Goal: Check status

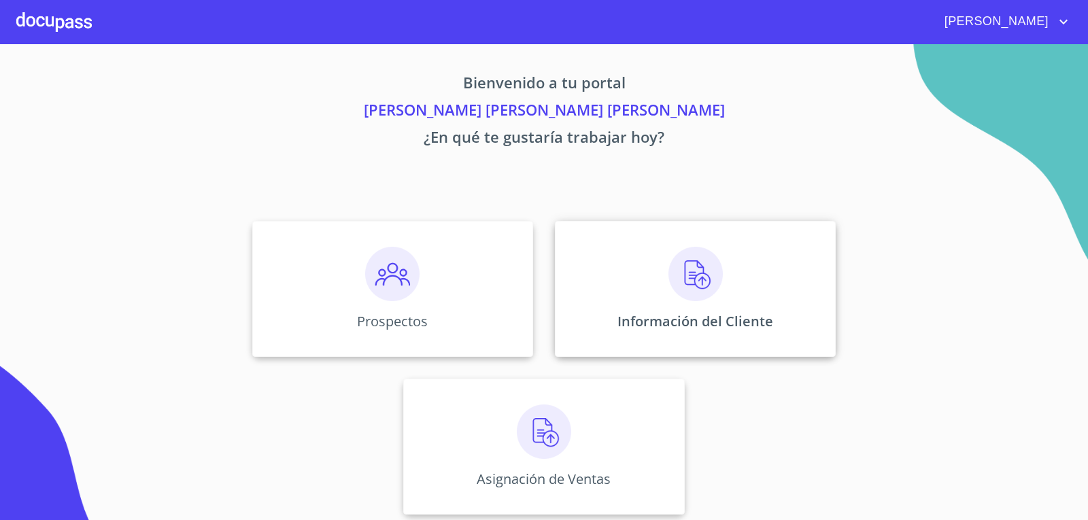
click at [707, 314] on p "Información del Cliente" at bounding box center [696, 321] width 156 height 18
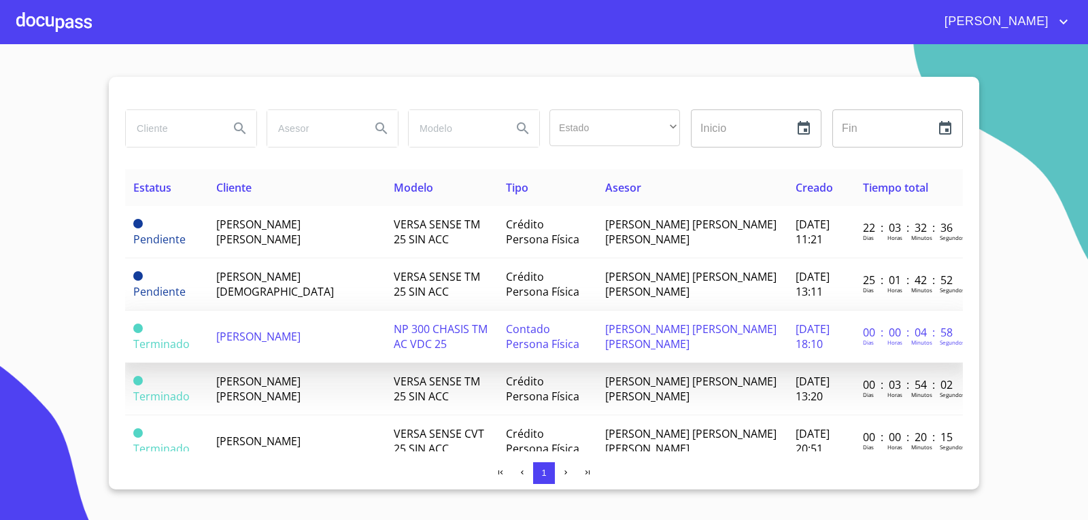
click at [263, 318] on td "[PERSON_NAME]" at bounding box center [297, 337] width 178 height 52
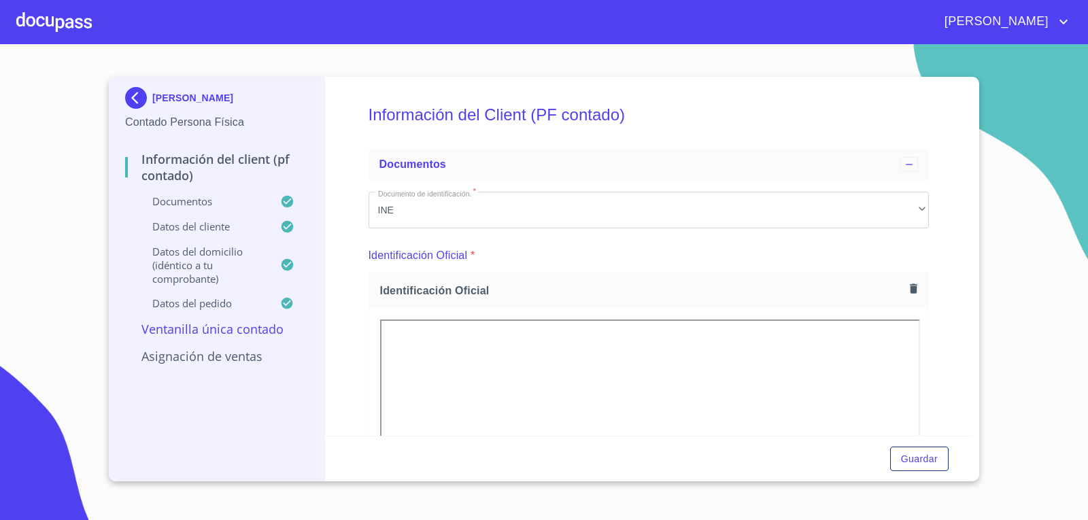
click at [135, 97] on img at bounding box center [138, 98] width 27 height 22
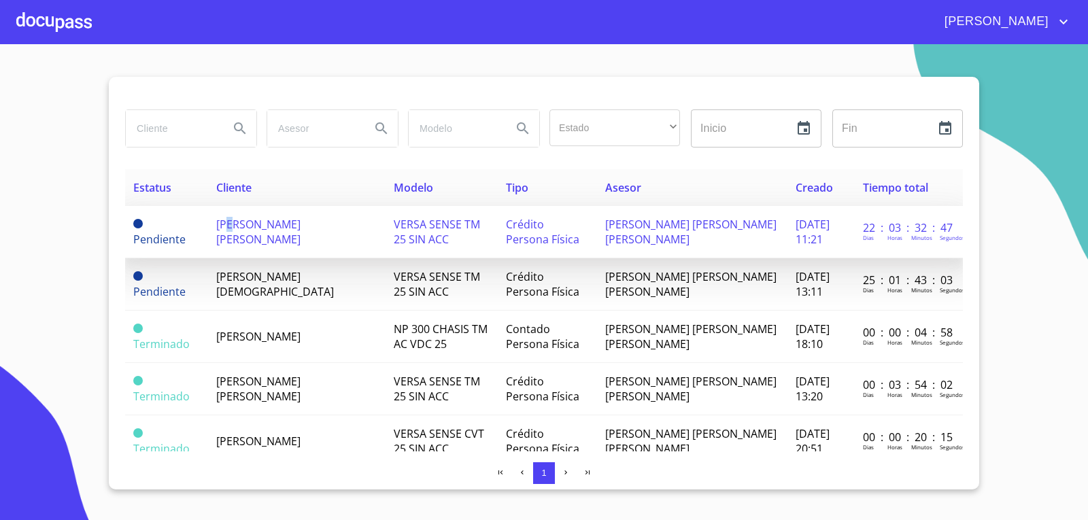
click at [234, 232] on span "[PERSON_NAME] [PERSON_NAME]" at bounding box center [258, 232] width 84 height 30
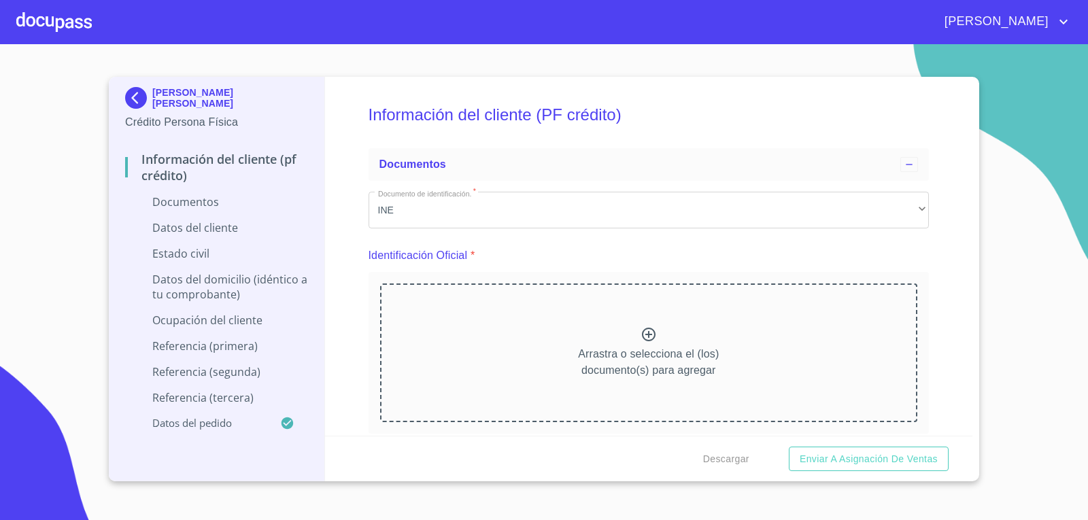
click at [176, 211] on div "Documentos" at bounding box center [216, 208] width 183 height 26
click at [204, 195] on p "Documentos" at bounding box center [216, 202] width 183 height 15
click at [183, 229] on p "Datos del cliente" at bounding box center [216, 227] width 183 height 15
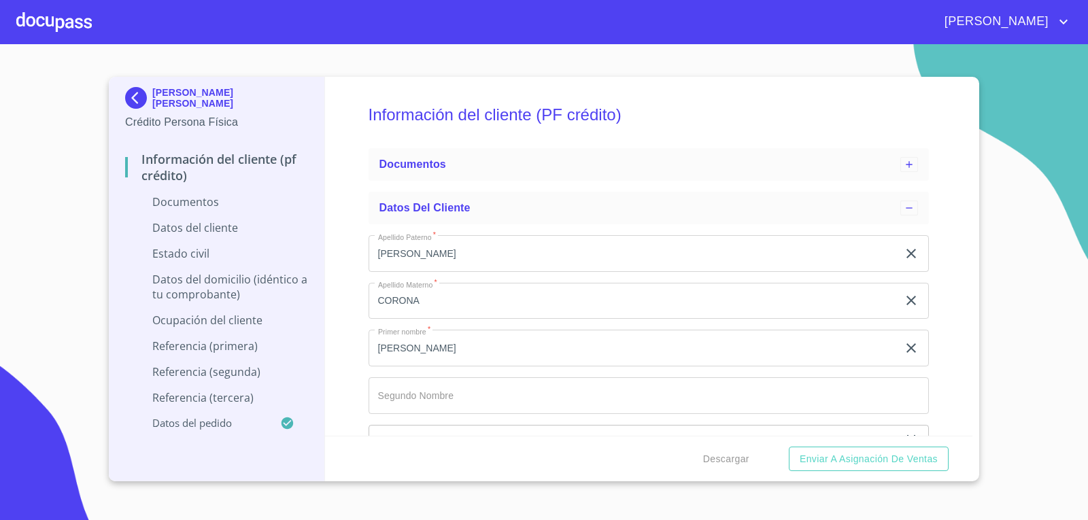
click at [189, 309] on div "Datos del domicilio (idéntico a tu comprobante)" at bounding box center [216, 292] width 183 height 41
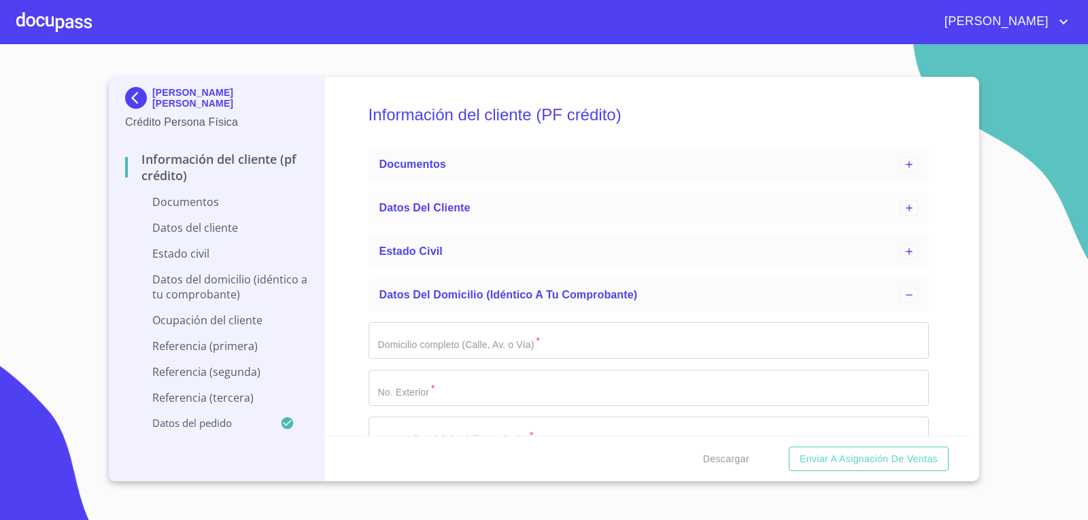
click at [218, 288] on p "Datos del domicilio (idéntico a tu comprobante)" at bounding box center [216, 287] width 183 height 30
